Goal: Check status

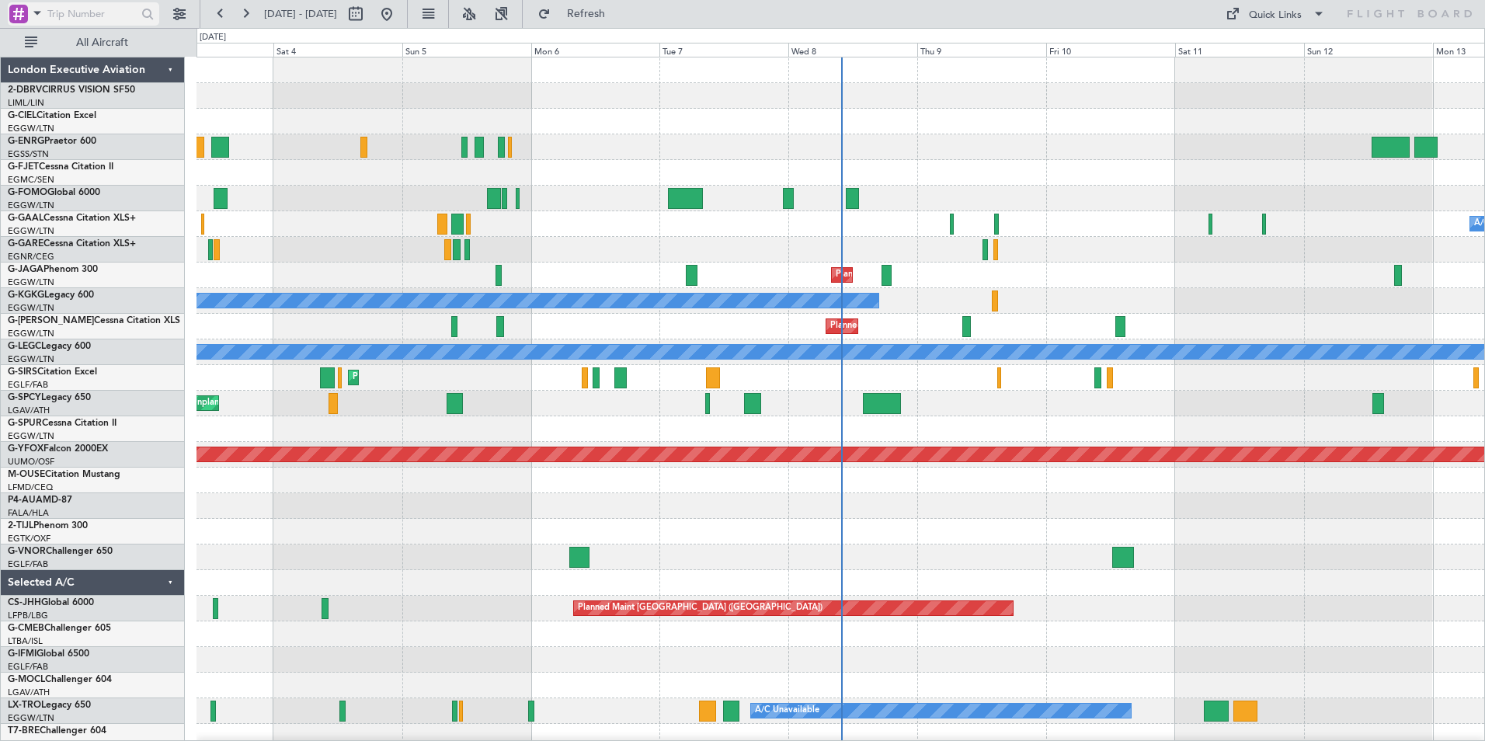
click at [38, 8] on span at bounding box center [37, 12] width 19 height 19
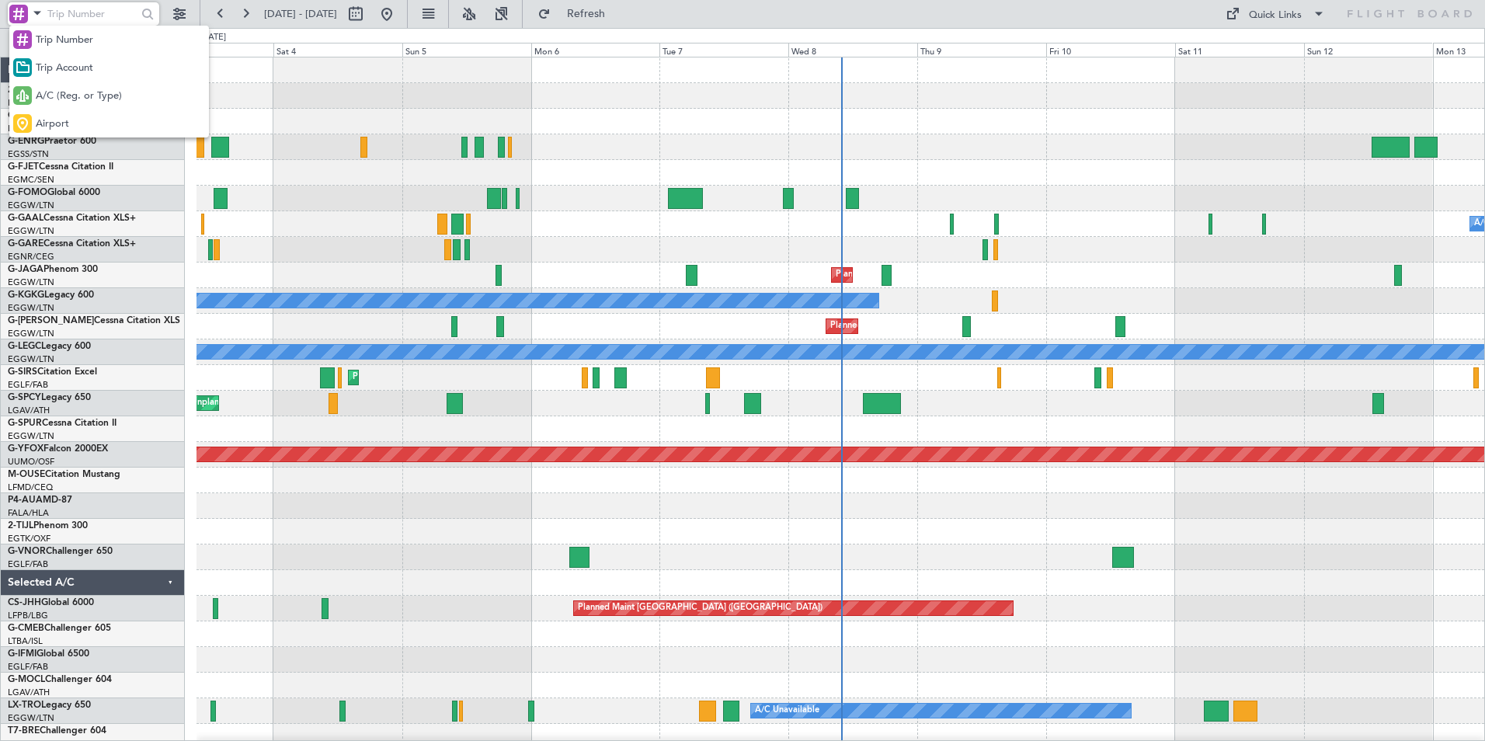
drag, startPoint x: 66, startPoint y: 89, endPoint x: 65, endPoint y: 77, distance: 11.7
click at [67, 91] on span "A/C (Reg. or Type)" at bounding box center [79, 97] width 86 height 16
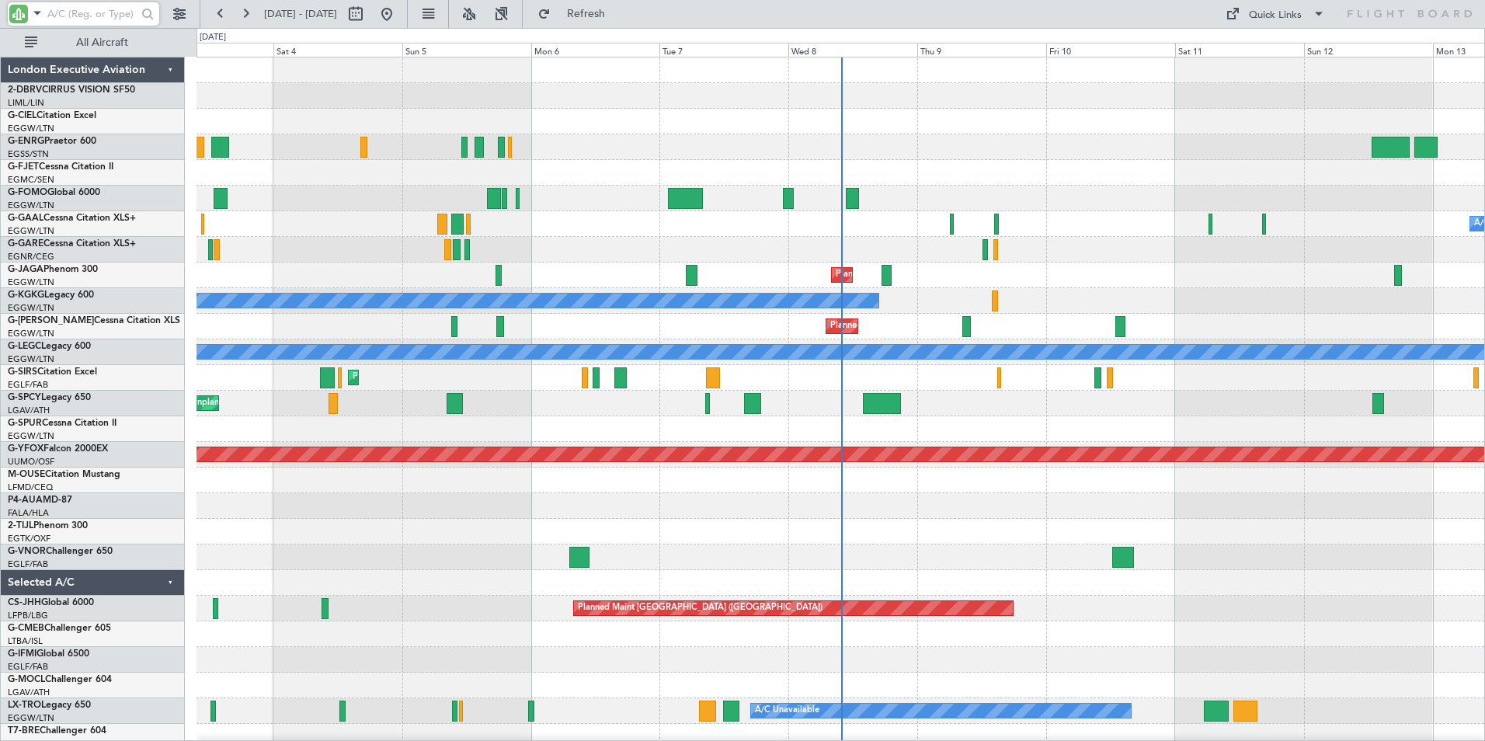
click at [76, 19] on input "text" at bounding box center [91, 13] width 89 height 23
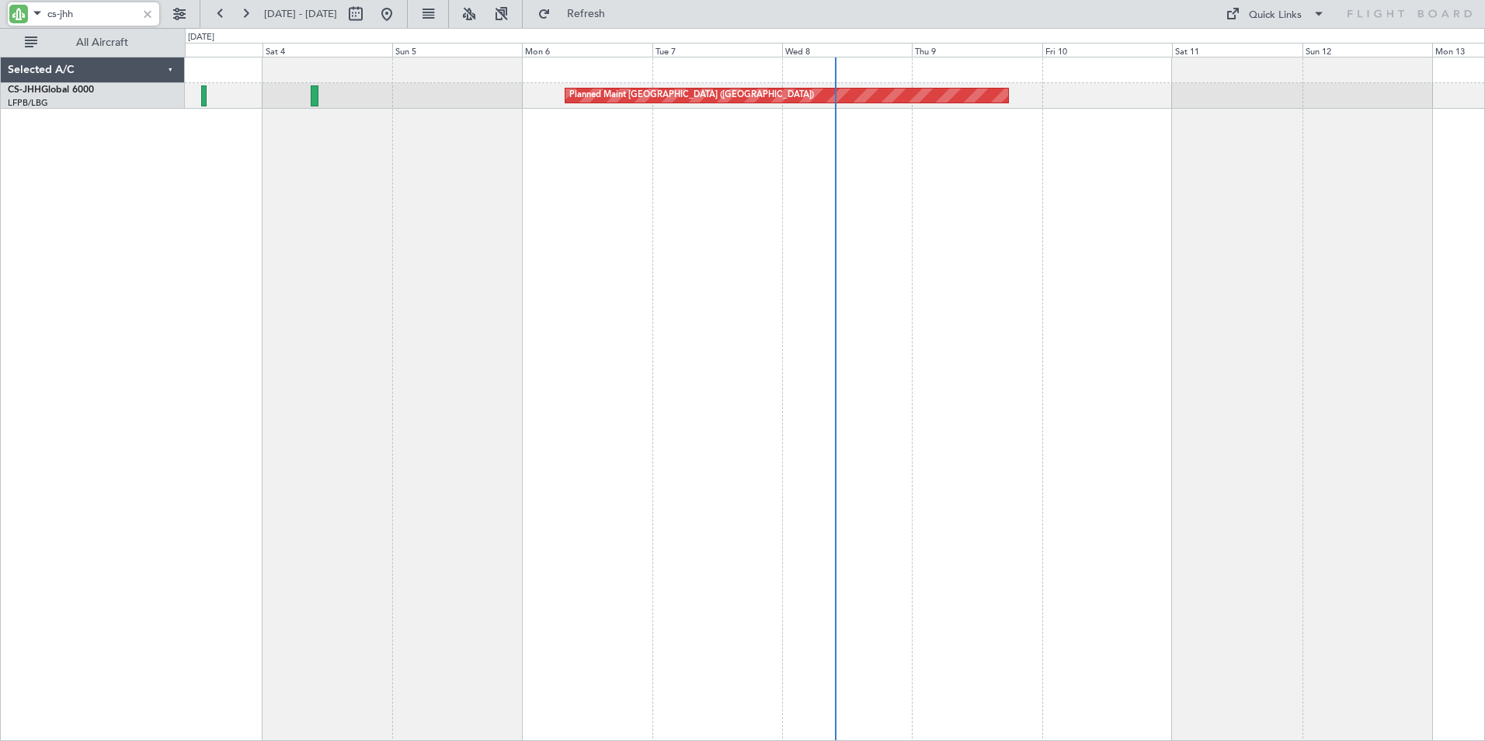
click at [350, 165] on div "Planned Maint [GEOGRAPHIC_DATA] ([GEOGRAPHIC_DATA])" at bounding box center [835, 399] width 1300 height 684
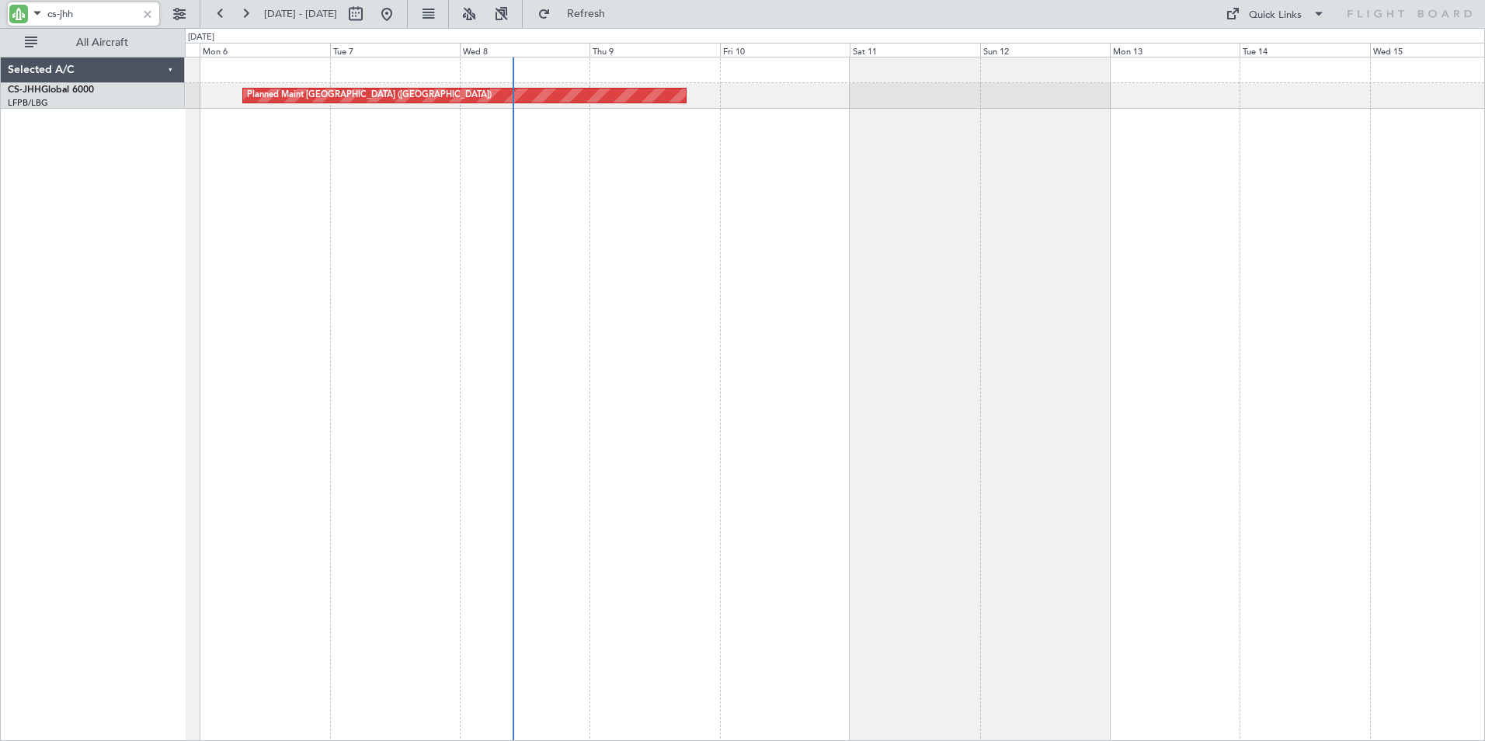
click at [176, 190] on div "Planned Maint [GEOGRAPHIC_DATA] ([GEOGRAPHIC_DATA]) Selected A/C CS-JHH Global …" at bounding box center [742, 384] width 1485 height 713
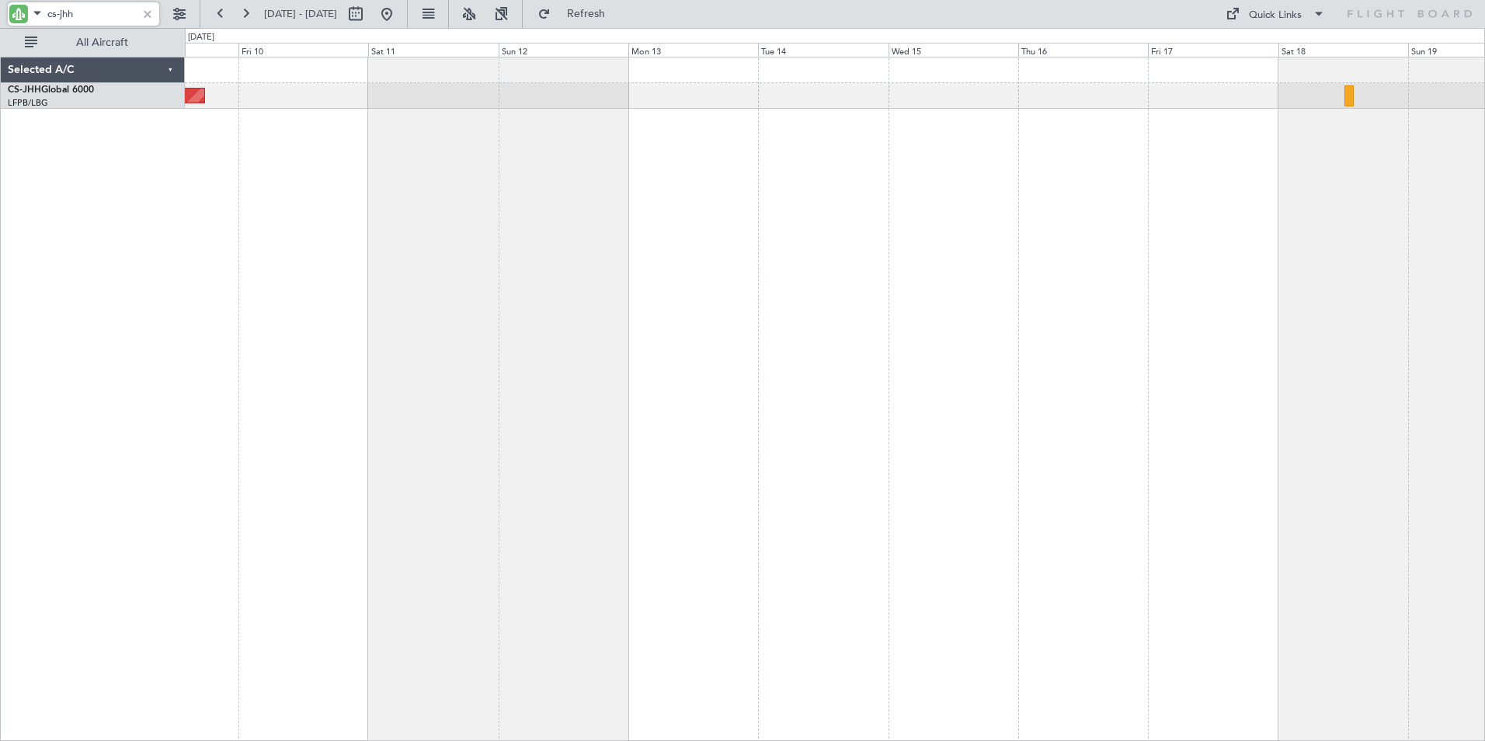
click at [298, 194] on div "Planned Maint [GEOGRAPHIC_DATA] ([GEOGRAPHIC_DATA])" at bounding box center [835, 399] width 1300 height 684
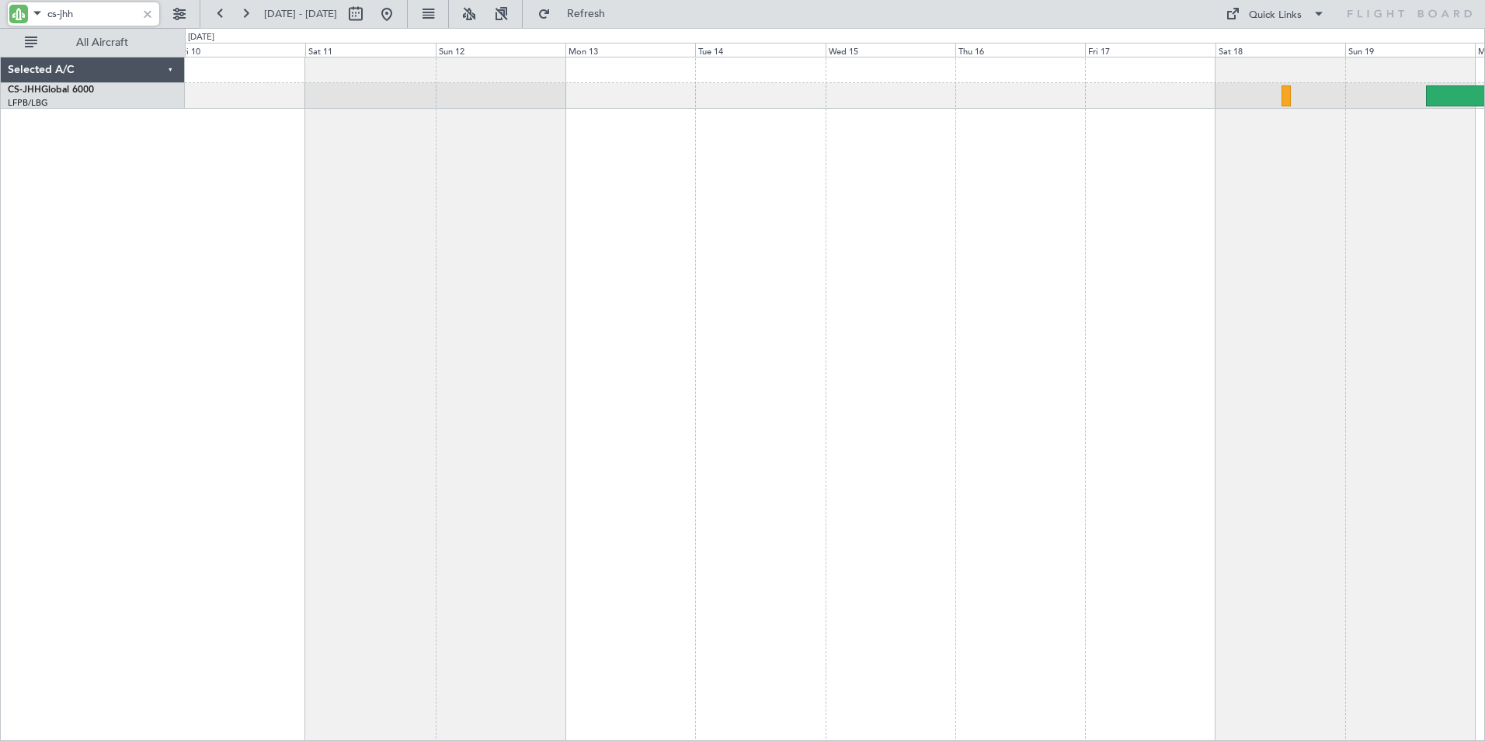
click at [993, 171] on div "Planned Maint [GEOGRAPHIC_DATA] ([GEOGRAPHIC_DATA])" at bounding box center [835, 399] width 1300 height 684
click at [960, 169] on div "Planned Maint [GEOGRAPHIC_DATA] ([GEOGRAPHIC_DATA])" at bounding box center [835, 399] width 1300 height 684
type input "cs-jhh"
